Goal: Information Seeking & Learning: Compare options

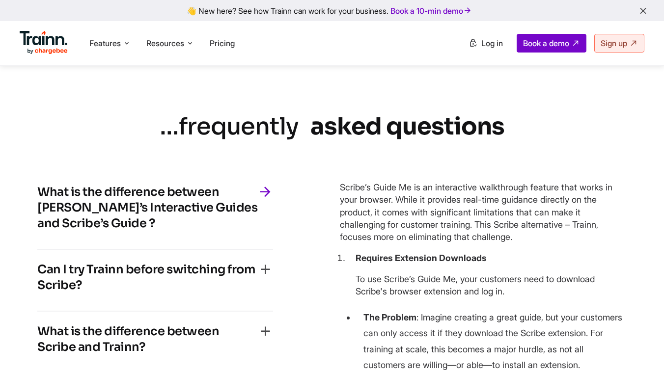
scroll to position [2243, 0]
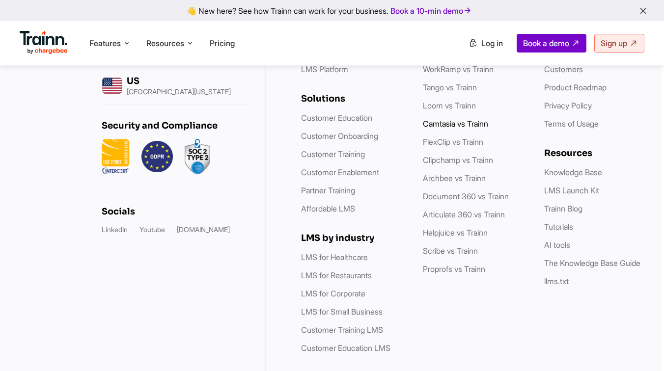
click at [460, 129] on link "Camtasia vs Trainn" at bounding box center [455, 124] width 65 height 10
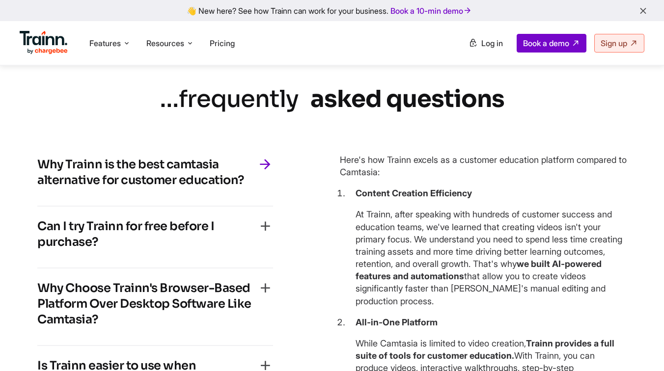
scroll to position [2251, 0]
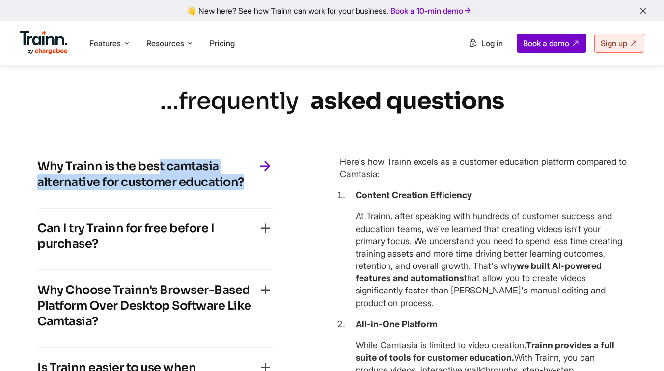
drag, startPoint x: 37, startPoint y: 180, endPoint x: 309, endPoint y: 189, distance: 272.5
click at [309, 189] on div "Why Trainn is the best camtasia alternative for customer education? Here's how …" at bounding box center [180, 295] width 287 height 297
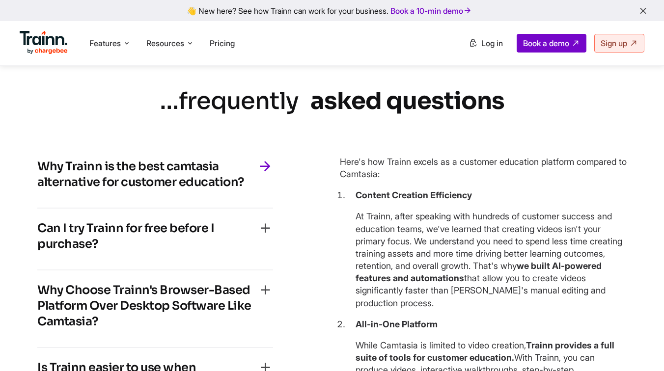
click at [236, 225] on div "Can I try Trainn for free before I purchase? Get an all-access pass to Trainn’s…" at bounding box center [155, 240] width 236 height 62
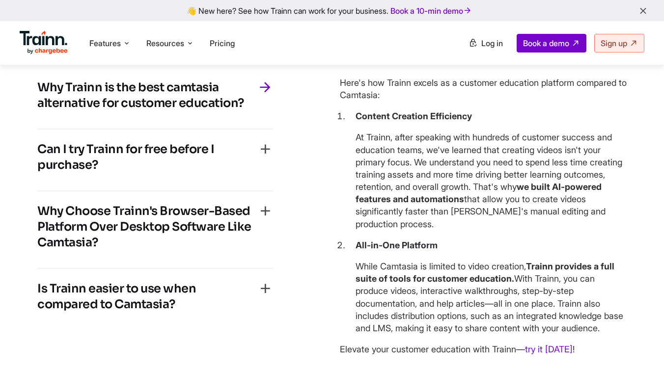
scroll to position [2335, 0]
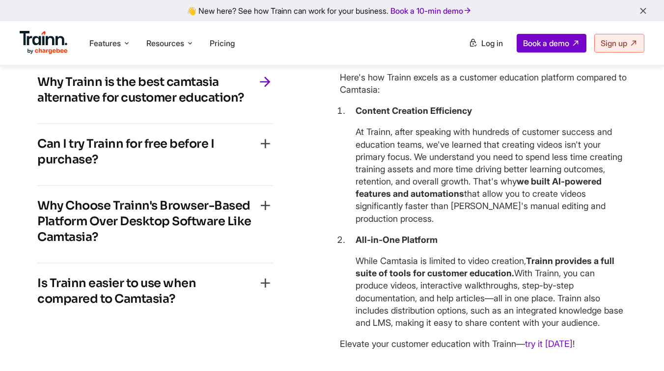
click at [188, 301] on h4 "Is Trainn easier to use when compared to Camtasia?" at bounding box center [147, 290] width 220 height 31
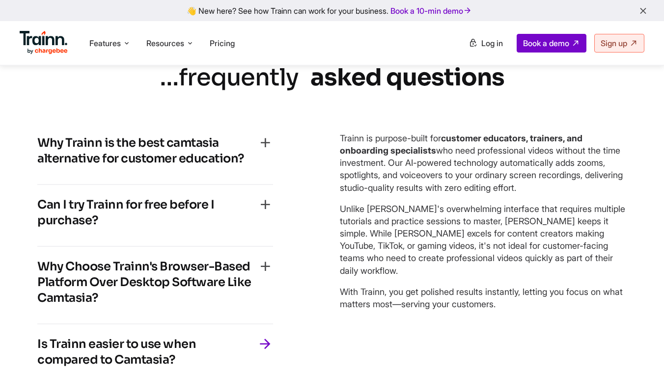
scroll to position [2274, 0]
drag, startPoint x: 339, startPoint y: 146, endPoint x: 567, endPoint y: 315, distance: 283.9
click at [567, 316] on div "Why Trainn is the best camtasia alternative for customer education? Here's how …" at bounding box center [331, 255] width 589 height 262
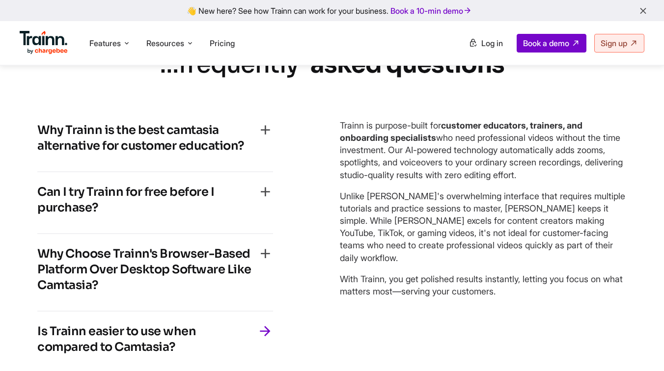
scroll to position [2289, 0]
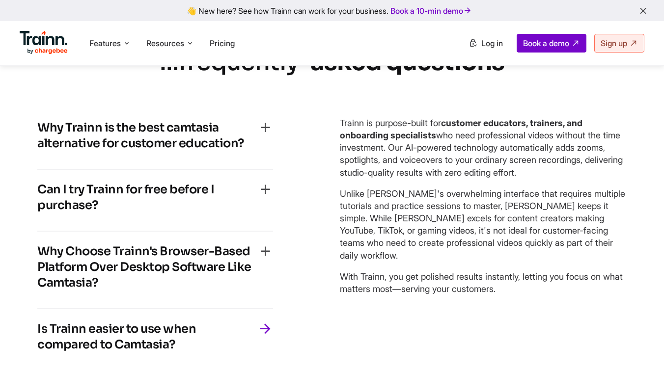
copy div "Trainn is purpose-built for customer educators, trainers, and onboarding specia…"
click at [471, 259] on p "Unlike [PERSON_NAME]'s overwhelming interface that requires multiple tutorials …" at bounding box center [483, 224] width 287 height 74
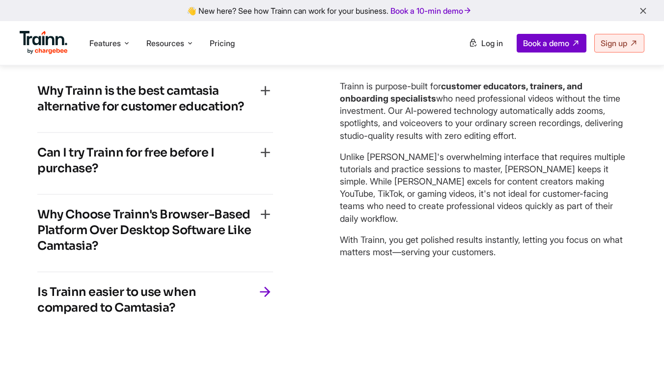
scroll to position [2375, 0]
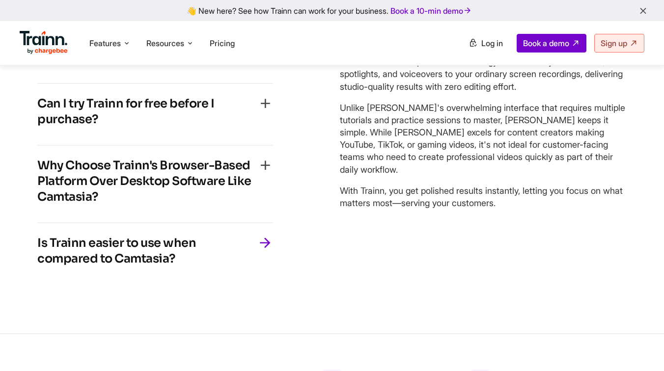
drag, startPoint x: 38, startPoint y: 250, endPoint x: 193, endPoint y: 274, distance: 156.9
click at [193, 266] on h4 "Is Trainn easier to use when compared to Camtasia?" at bounding box center [147, 250] width 220 height 31
copy h4 "Is Trainn easier to use when compared to Camtasia?"
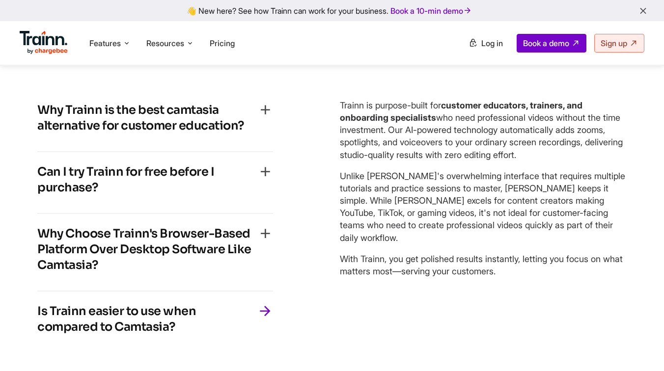
scroll to position [2305, 0]
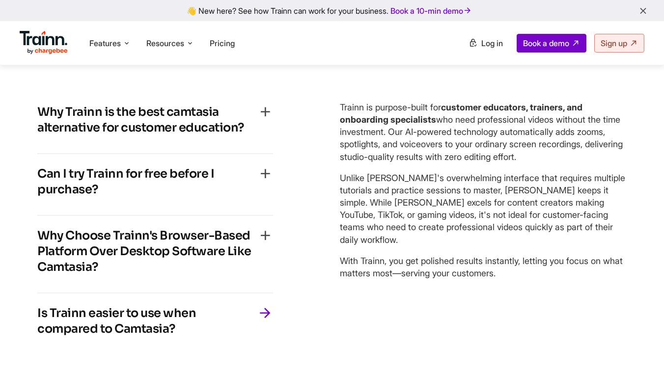
drag, startPoint x: 338, startPoint y: 122, endPoint x: 594, endPoint y: 307, distance: 316.4
click at [594, 307] on div "Why Trainn is the best camtasia alternative for customer education? Here's how …" at bounding box center [331, 223] width 589 height 262
copy div "Trainn is purpose-built for customer educators, trainers, and onboarding specia…"
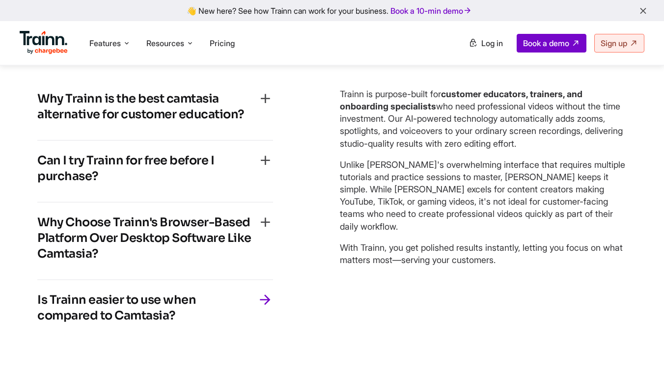
scroll to position [2323, 0]
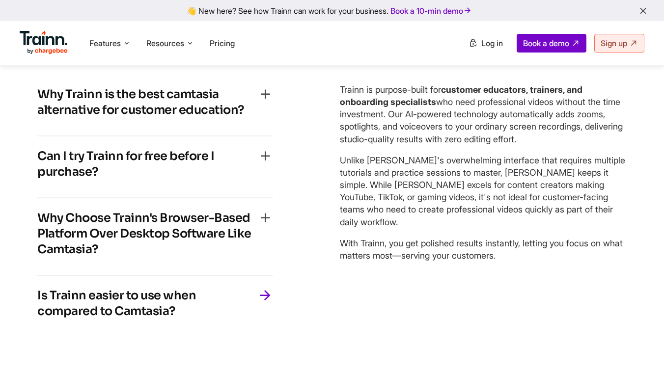
click at [434, 273] on div "Here's how Trainn excels as a customer education platform compared to Camtasia:…" at bounding box center [483, 206] width 287 height 262
drag, startPoint x: 365, startPoint y: 195, endPoint x: 575, endPoint y: 195, distance: 210.1
click at [575, 195] on p "Unlike [PERSON_NAME]'s overwhelming interface that requires multiple tutorials …" at bounding box center [483, 191] width 287 height 74
click at [557, 262] on div "Here's how Trainn excels as a customer education platform compared to Camtasia:…" at bounding box center [483, 206] width 287 height 262
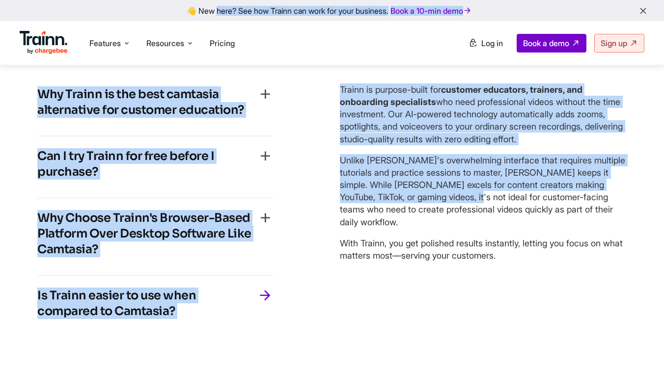
scroll to position [2323, 2]
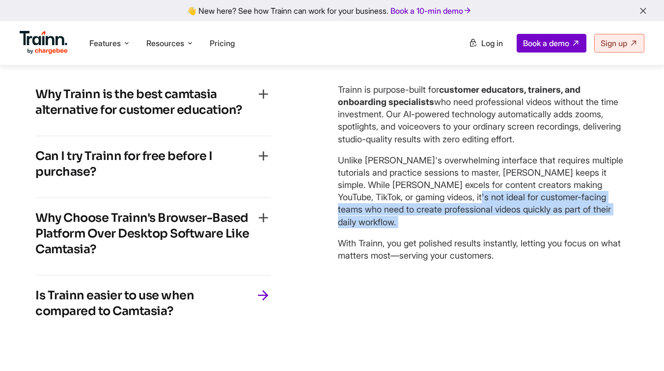
drag, startPoint x: 403, startPoint y: 205, endPoint x: 647, endPoint y: 231, distance: 245.7
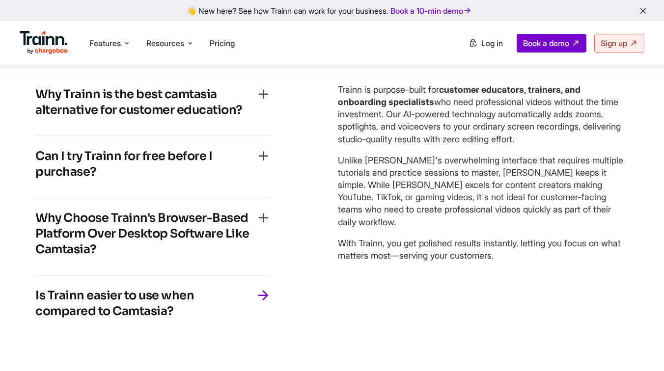
click at [581, 294] on div "Here's how Trainn excels as a customer education platform compared to Camtasia:…" at bounding box center [481, 206] width 287 height 262
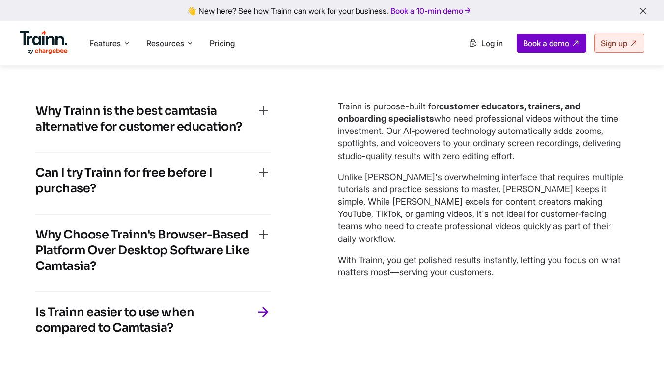
scroll to position [2305, 2]
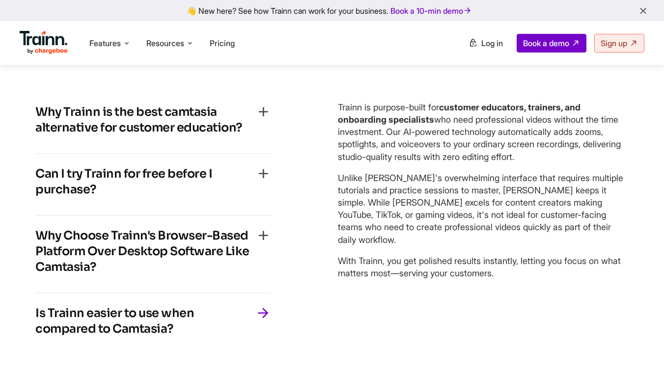
drag, startPoint x: 442, startPoint y: 114, endPoint x: 579, endPoint y: 202, distance: 162.0
click at [579, 202] on div "Trainn is purpose-built for customer educators, trainers, and onboarding specia…" at bounding box center [481, 190] width 287 height 178
drag, startPoint x: 544, startPoint y: 202, endPoint x: 564, endPoint y: 295, distance: 96.0
click at [564, 295] on div "Here's how Trainn excels as a customer education platform compared to Camtasia:…" at bounding box center [481, 223] width 287 height 262
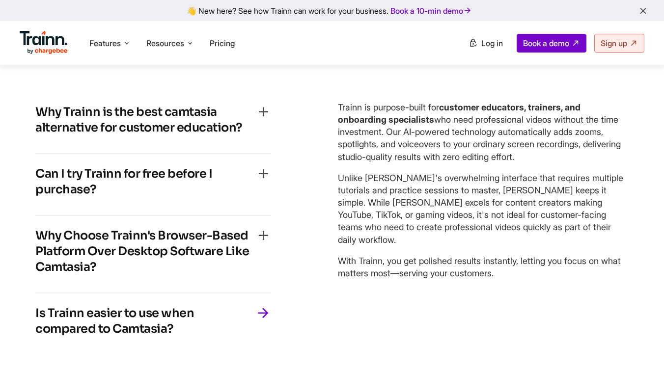
drag, startPoint x: 338, startPoint y: 120, endPoint x: 508, endPoint y: 273, distance: 229.4
click at [371, 127] on p "Trainn is purpose-built for customer educators, trainers, and onboarding specia…" at bounding box center [481, 132] width 287 height 62
click at [539, 276] on p "With Trainn, you get polished results instantly, letting you focus on what matt…" at bounding box center [481, 267] width 287 height 25
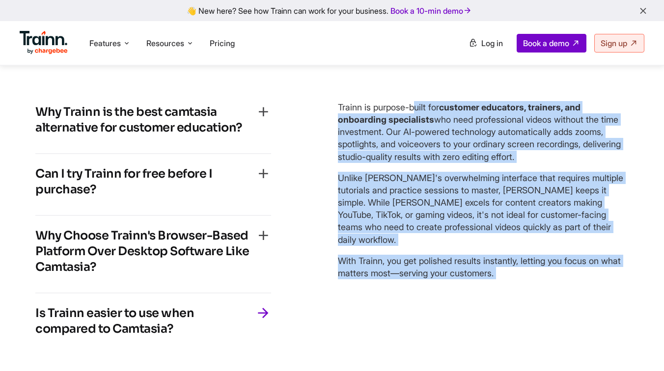
drag, startPoint x: 539, startPoint y: 276, endPoint x: 332, endPoint y: 109, distance: 266.0
click at [332, 109] on div "Why Trainn is the best camtasia alternative for customer education? Here's how …" at bounding box center [329, 223] width 589 height 262
click at [338, 189] on p "Unlike [PERSON_NAME]'s overwhelming interface that requires multiple tutorials …" at bounding box center [481, 209] width 287 height 74
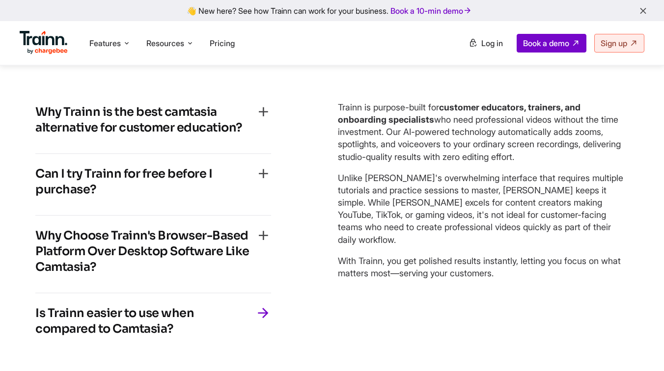
drag, startPoint x: 359, startPoint y: 194, endPoint x: 473, endPoint y: 299, distance: 155.6
click at [473, 299] on div "Here's how Trainn excels as a customer education platform compared to Camtasia:…" at bounding box center [481, 223] width 287 height 262
click at [538, 293] on div "Here's how Trainn excels as a customer education platform compared to Camtasia:…" at bounding box center [481, 223] width 287 height 262
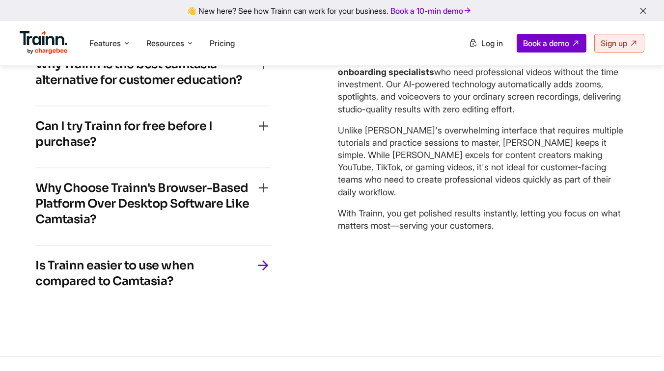
scroll to position [2394, 2]
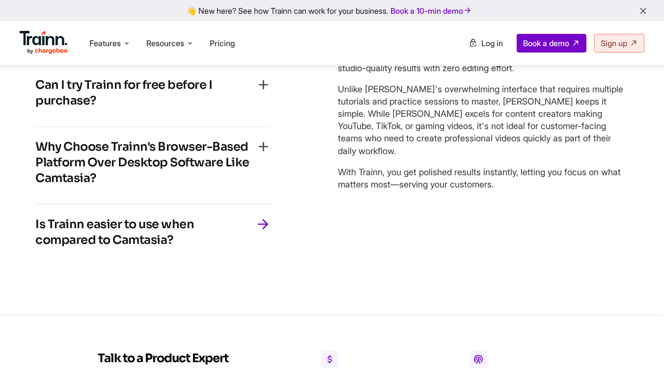
drag, startPoint x: 529, startPoint y: 280, endPoint x: 341, endPoint y: 102, distance: 259.0
click at [341, 102] on div "Here's how Trainn excels as a customer education platform compared to Camtasia:…" at bounding box center [481, 134] width 287 height 262
click at [372, 218] on div "Here's how Trainn excels as a customer education platform compared to Camtasia:…" at bounding box center [481, 134] width 287 height 262
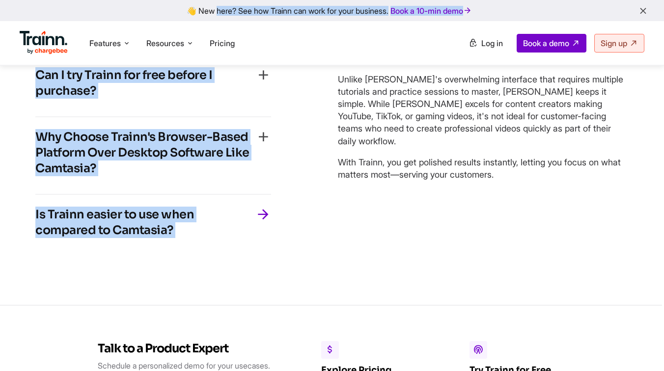
scroll to position [2459, 2]
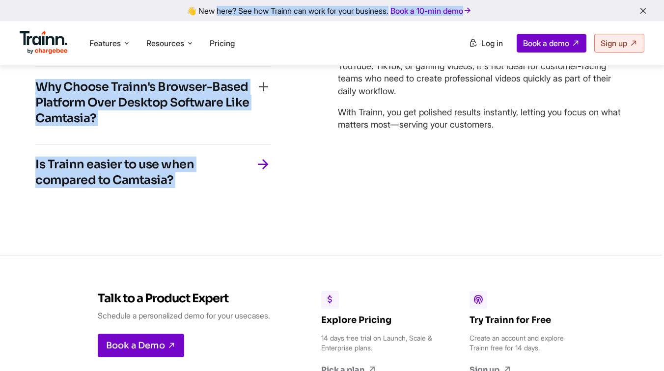
drag, startPoint x: 338, startPoint y: 240, endPoint x: 501, endPoint y: 268, distance: 165.3
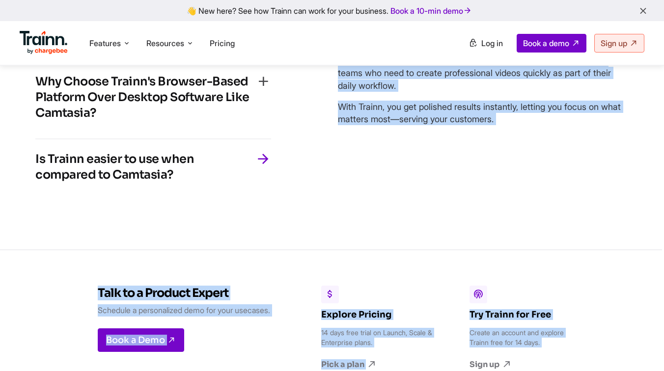
click at [515, 186] on div "Here's how Trainn excels as a customer education platform compared to Camtasia:…" at bounding box center [481, 69] width 287 height 262
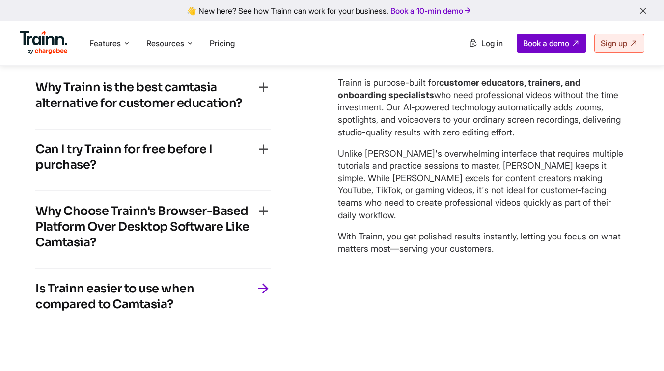
scroll to position [2308, 2]
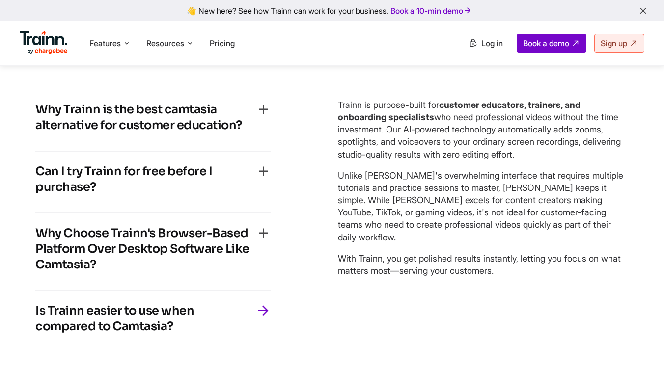
drag, startPoint x: 402, startPoint y: 160, endPoint x: 469, endPoint y: 202, distance: 78.7
click at [418, 160] on p "Trainn is purpose-built for customer educators, trainers, and onboarding specia…" at bounding box center [481, 130] width 287 height 62
drag, startPoint x: 464, startPoint y: 258, endPoint x: 319, endPoint y: 109, distance: 207.5
click at [319, 109] on div "Why Trainn is the best camtasia alternative for customer education? Here's how …" at bounding box center [329, 221] width 589 height 262
click at [320, 154] on div "Why Trainn is the best camtasia alternative for customer education? Here's how …" at bounding box center [178, 221] width 287 height 262
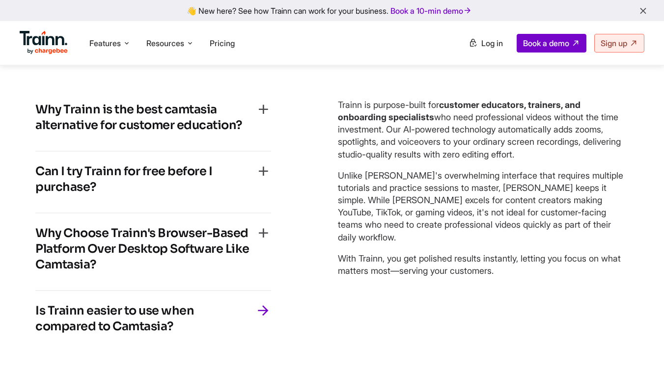
drag, startPoint x: 323, startPoint y: 114, endPoint x: 515, endPoint y: 274, distance: 250.2
click at [515, 274] on div "Why Trainn is the best camtasia alternative for customer education? Here's how …" at bounding box center [329, 221] width 589 height 262
click at [522, 272] on p "With Trainn, you get polished results instantly, letting you focus on what matt…" at bounding box center [481, 264] width 287 height 25
drag, startPoint x: 522, startPoint y: 272, endPoint x: 397, endPoint y: 207, distance: 140.9
click at [492, 270] on p "With Trainn, you get polished results instantly, letting you focus on what matt…" at bounding box center [481, 264] width 287 height 25
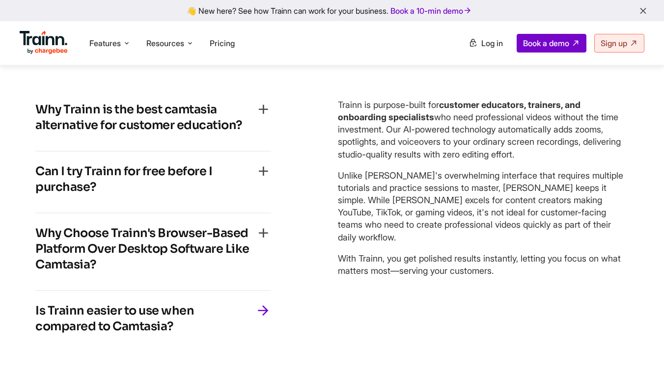
drag, startPoint x: 341, startPoint y: 113, endPoint x: 590, endPoint y: 293, distance: 308.0
click at [590, 293] on div "Here's how Trainn excels as a customer education platform compared to Camtasia:…" at bounding box center [481, 221] width 287 height 262
click at [570, 294] on div "Here's how Trainn excels as a customer education platform compared to Camtasia:…" at bounding box center [481, 221] width 287 height 262
drag, startPoint x: 337, startPoint y: 111, endPoint x: 579, endPoint y: 270, distance: 289.3
click at [579, 270] on div "Why Trainn is the best camtasia alternative for customer education? Here's how …" at bounding box center [329, 221] width 589 height 262
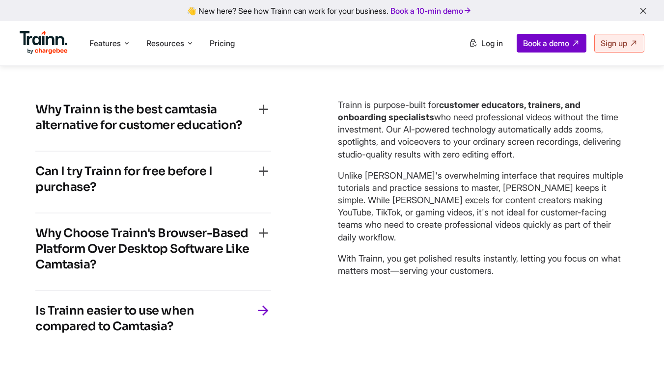
click at [579, 278] on div "Here's how Trainn excels as a customer education platform compared to Camtasia:…" at bounding box center [481, 221] width 287 height 262
